Goal: Check status: Check status

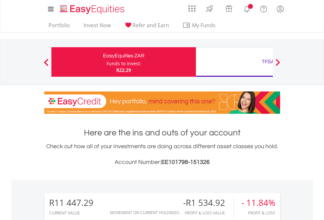
scroll to position [63, 103]
click at [106, 62] on div "Funds to invest:" at bounding box center [123, 63] width 35 height 7
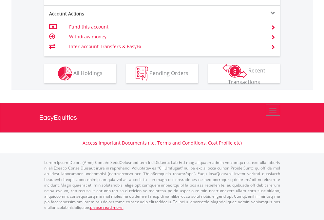
scroll to position [641, 0]
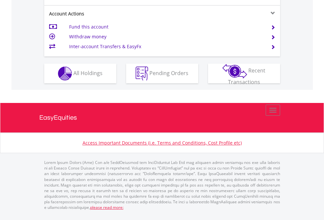
scroll to position [628, 0]
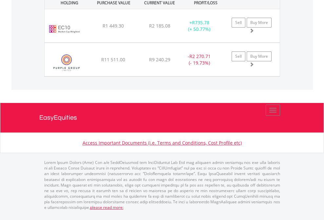
scroll to position [755, 0]
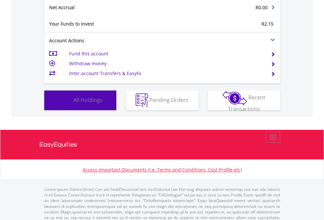
click at [73, 103] on span "All Holdings" at bounding box center [87, 99] width 29 height 7
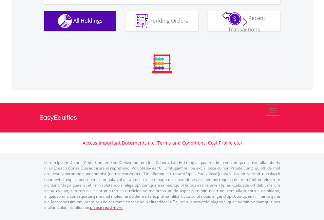
scroll to position [63, 103]
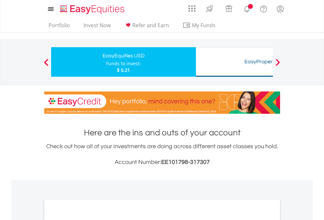
scroll to position [394, 0]
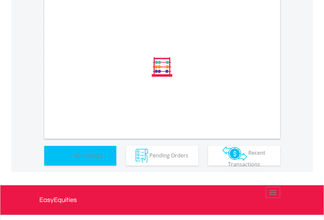
click at [73, 158] on span "All Holdings" at bounding box center [87, 154] width 29 height 7
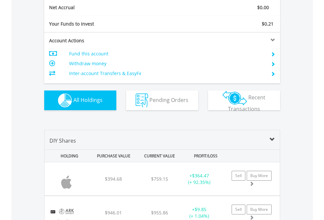
scroll to position [741, 0]
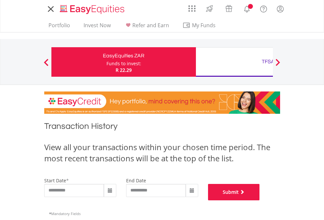
click at [260, 200] on button "Submit" at bounding box center [234, 192] width 52 height 16
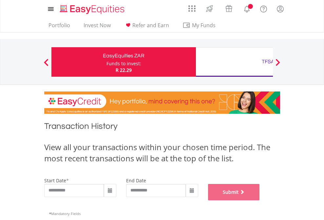
scroll to position [266, 0]
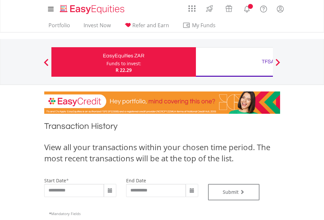
click at [234, 62] on div "TFSA" at bounding box center [268, 61] width 137 height 9
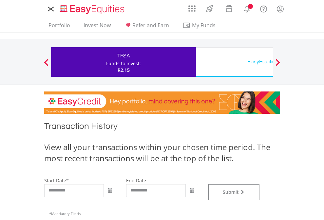
type input "**********"
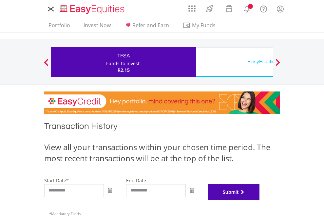
click at [260, 200] on button "Submit" at bounding box center [234, 192] width 52 height 16
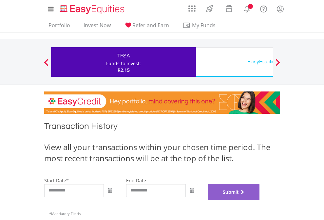
scroll to position [266, 0]
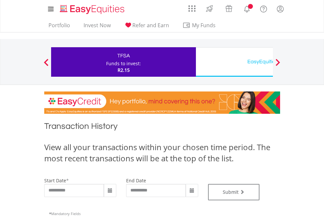
click at [234, 62] on div "EasyEquities USD" at bounding box center [268, 61] width 137 height 9
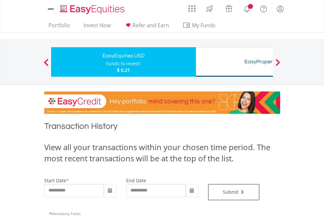
type input "**********"
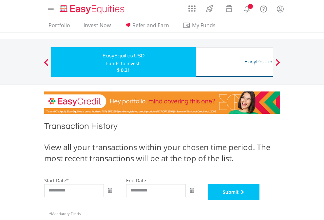
click at [260, 200] on button "Submit" at bounding box center [234, 192] width 52 height 16
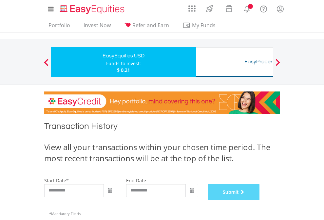
scroll to position [266, 0]
